Goal: Find specific page/section: Find specific page/section

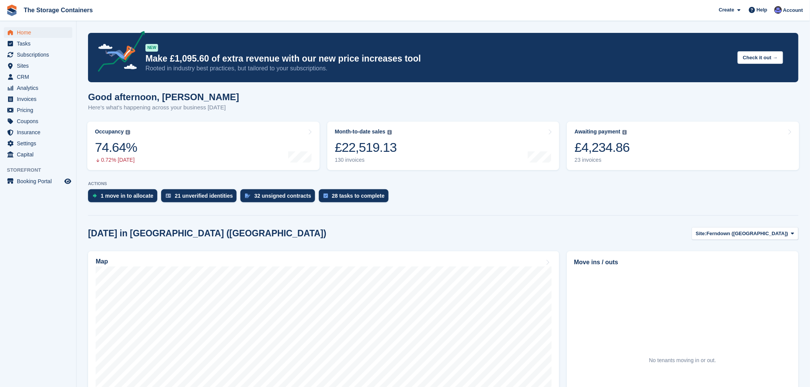
click at [382, 109] on div "Good afternoon, [PERSON_NAME] Here's what's happening across your business [DAT…" at bounding box center [443, 106] width 711 height 29
click at [25, 102] on span "Invoices" at bounding box center [40, 99] width 46 height 11
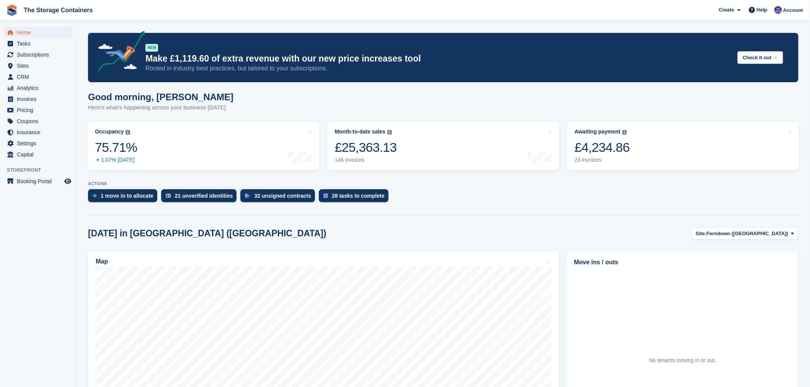
click at [401, 96] on div "Good morning, [PERSON_NAME] Here's what's happening across your business [DATE]" at bounding box center [443, 106] width 711 height 29
